Goal: Information Seeking & Learning: Learn about a topic

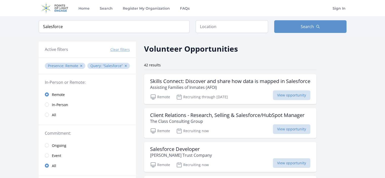
click at [140, 28] on input "Salesforce" at bounding box center [114, 26] width 151 height 13
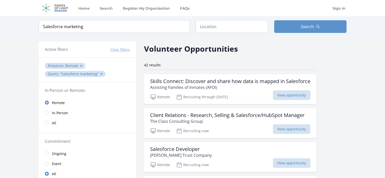
type input "Salesforce marketing"
click button "submit" at bounding box center [0, 0] width 0 height 0
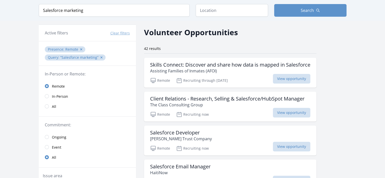
scroll to position [25, 0]
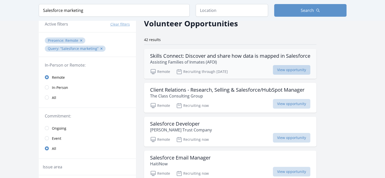
click at [304, 68] on span "View opportunity" at bounding box center [292, 70] width 38 height 10
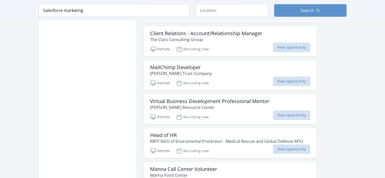
scroll to position [558, 0]
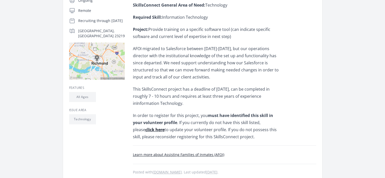
scroll to position [127, 0]
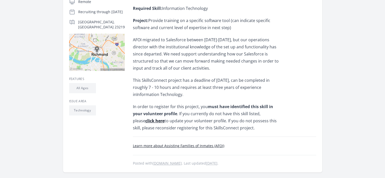
click at [165, 118] on b "click here" at bounding box center [154, 121] width 19 height 6
